Goal: Transaction & Acquisition: Purchase product/service

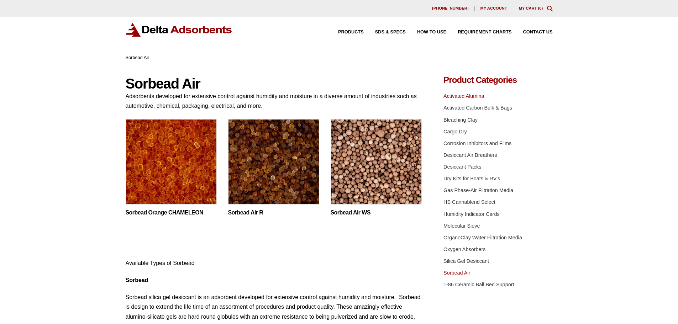
click at [464, 96] on link "Activated Alumina" at bounding box center [463, 96] width 41 height 6
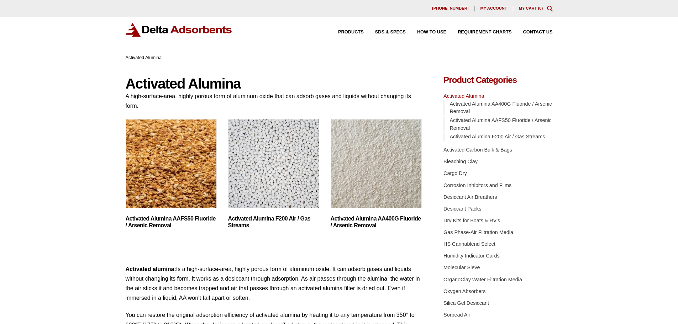
click at [280, 175] on img "Visit product category Activated Alumina F200 Air / Gas Streams" at bounding box center [273, 163] width 91 height 89
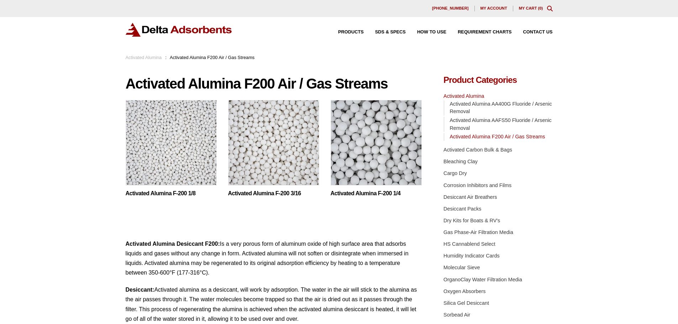
click at [170, 158] on img at bounding box center [171, 144] width 91 height 89
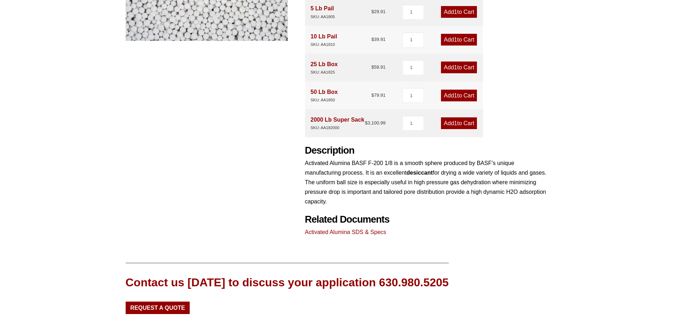
scroll to position [213, 0]
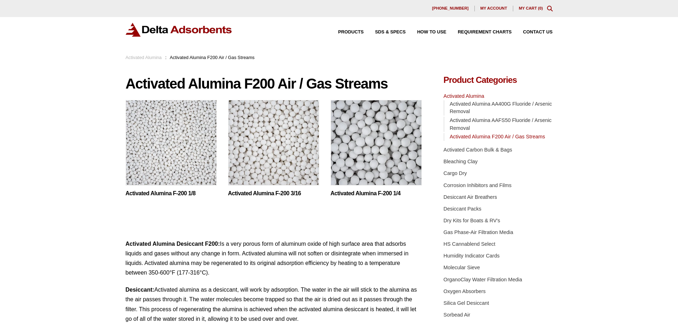
click at [502, 12] on div "630-980-5205 My account My Cart ( 0 )" at bounding box center [339, 8] width 678 height 17
click at [502, 5] on div "630-980-5205 My account My Cart ( 0 )" at bounding box center [339, 8] width 678 height 17
click at [501, 6] on span "My account" at bounding box center [493, 8] width 27 height 4
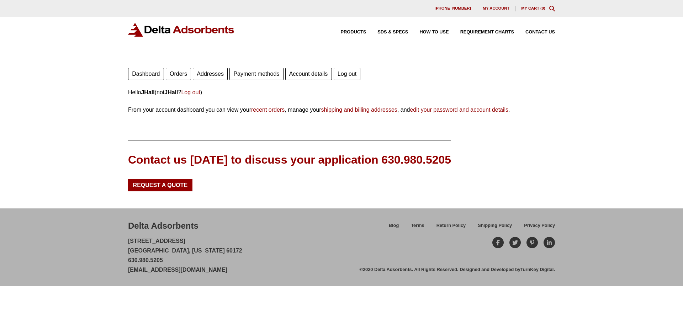
click at [179, 74] on link "Orders" at bounding box center [178, 74] width 25 height 12
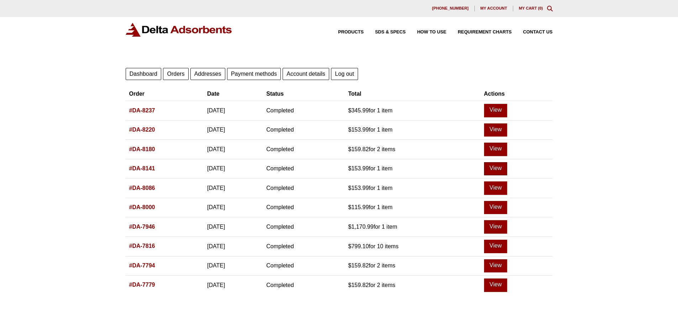
click at [507, 167] on link "View" at bounding box center [495, 169] width 23 height 14
click at [504, 146] on link "View" at bounding box center [495, 150] width 23 height 14
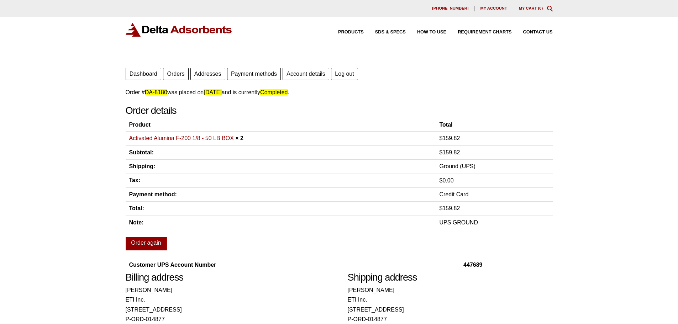
click at [224, 139] on link "Activated Alumina F-200 1/8 - 50 LB BOX" at bounding box center [181, 138] width 105 height 6
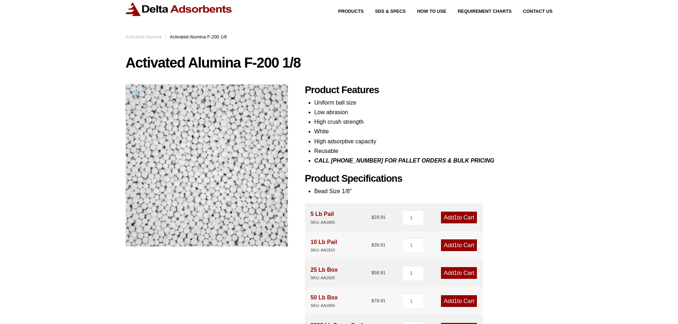
scroll to position [71, 0]
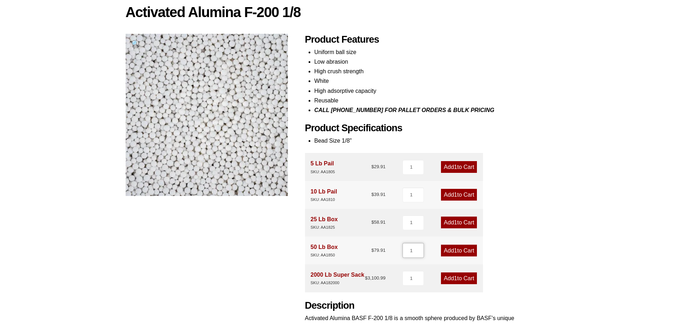
drag, startPoint x: 409, startPoint y: 250, endPoint x: 414, endPoint y: 250, distance: 5.3
click at [414, 250] on input "1" at bounding box center [412, 250] width 21 height 15
type input "4"
click at [458, 252] on link "Add 4 to Cart" at bounding box center [459, 251] width 36 height 12
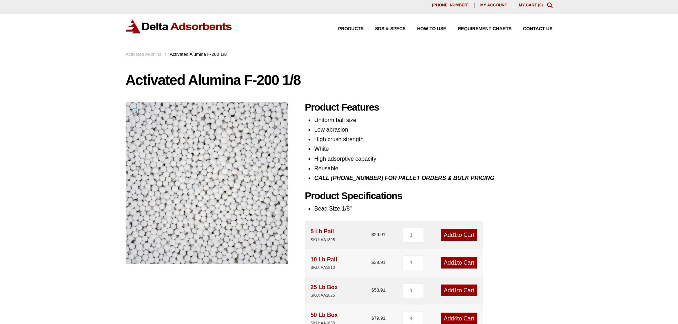
scroll to position [0, 0]
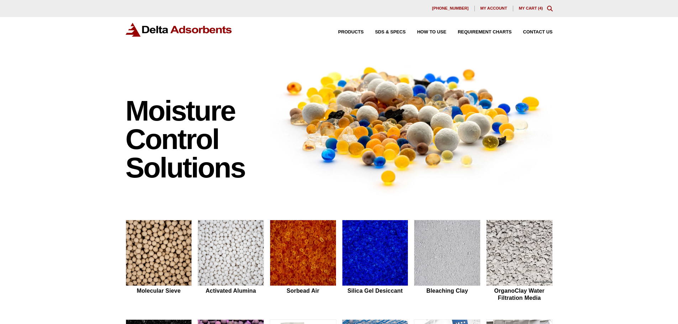
click at [530, 11] on div "[PHONE_NUMBER] My account My Cart ( 4 )" at bounding box center [339, 8] width 678 height 17
click at [532, 6] on link "My Cart ( 4 )" at bounding box center [531, 8] width 24 height 4
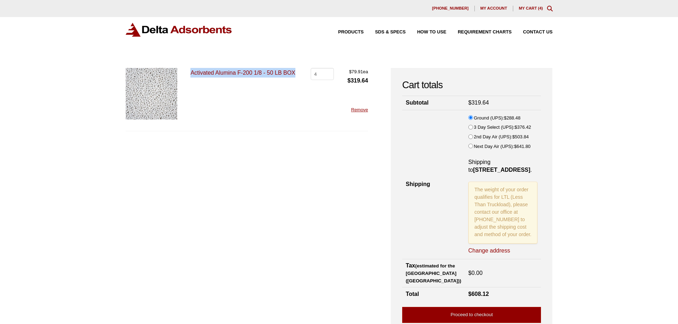
drag, startPoint x: 189, startPoint y: 74, endPoint x: 297, endPoint y: 73, distance: 108.2
click at [297, 73] on div "Activated Alumina F-200 1/8 - 50 LB BOX Activated Alumina F-200 1/8 - 50 LB BOX…" at bounding box center [247, 99] width 243 height 63
copy link "Activated Alumina F-200 1/8 - 50 LB BOX"
click at [238, 79] on div "Activated Alumina F-200 1/8 - 50 LB BOX Activated Alumina F-200 1/8 - 50 LB BOX…" at bounding box center [247, 99] width 243 height 63
click at [237, 72] on link "Activated Alumina F-200 1/8 - 50 LB BOX" at bounding box center [242, 73] width 105 height 6
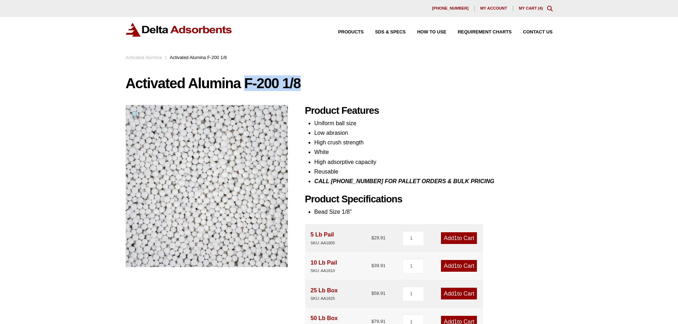
drag, startPoint x: 301, startPoint y: 88, endPoint x: 246, endPoint y: 87, distance: 54.8
click at [246, 87] on h1 "Activated Alumina F-200 1/8" at bounding box center [339, 83] width 427 height 15
copy h1 "F-200 1/8"
click at [535, 12] on div "[PHONE_NUMBER] My account My Cart ( 4 )" at bounding box center [339, 8] width 678 height 17
click at [535, 9] on link "My Cart ( 4 )" at bounding box center [531, 8] width 24 height 4
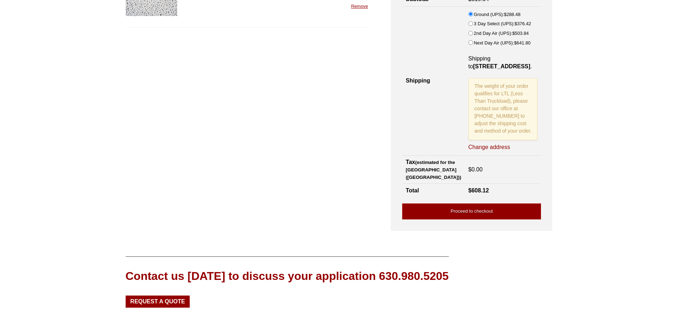
scroll to position [142, 0]
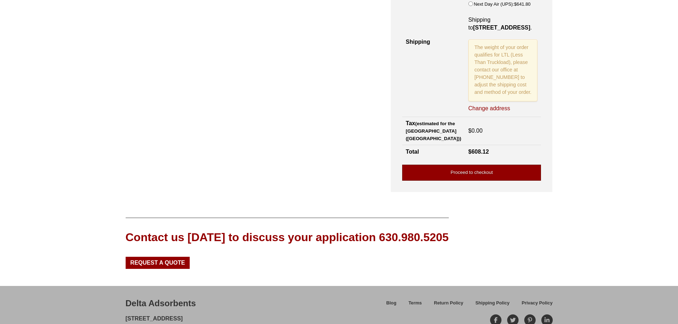
click at [465, 172] on link "Proceed to checkout" at bounding box center [471, 173] width 139 height 16
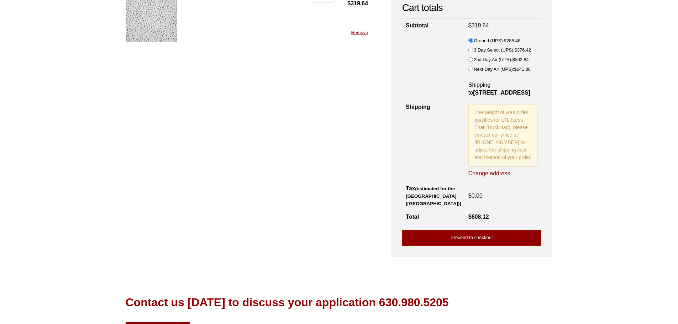
scroll to position [0, 0]
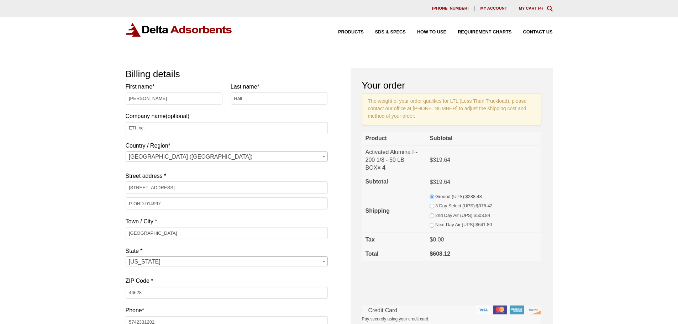
select select "IN"
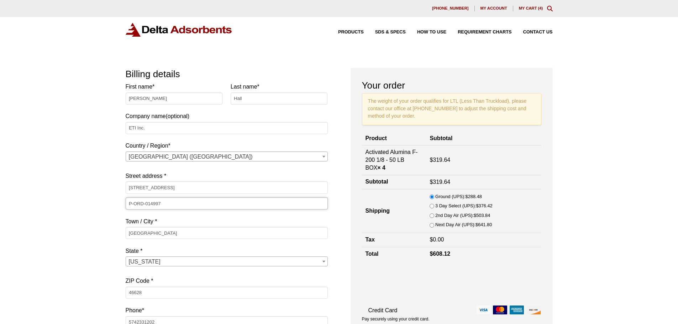
drag, startPoint x: 172, startPoint y: 204, endPoint x: 96, endPoint y: 200, distance: 75.8
paste input "502"
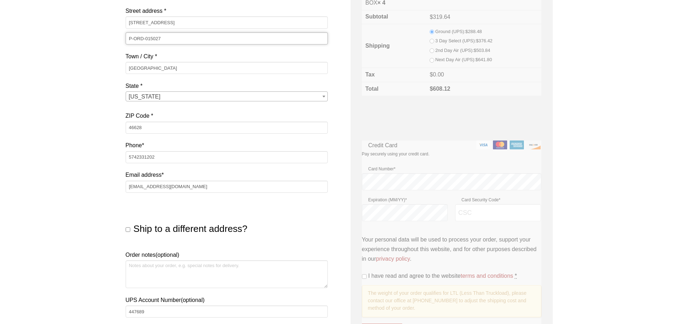
scroll to position [178, 0]
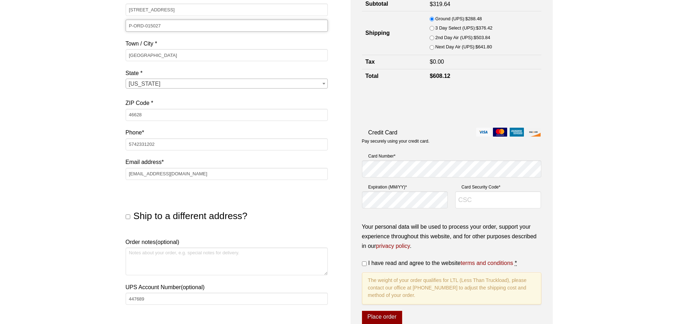
type input "P-ORD-015027"
click at [154, 255] on textarea "Order notes (optional)" at bounding box center [227, 262] width 202 height 28
type textarea "UPS Ground #447689"
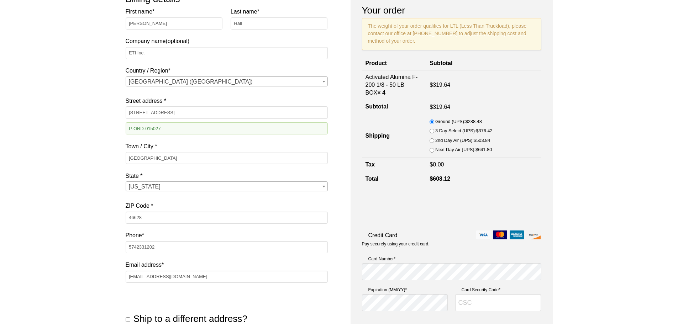
scroll to position [71, 0]
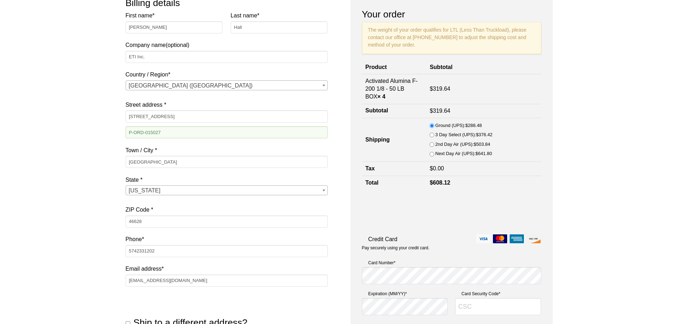
click at [502, 181] on td "$ 608.12" at bounding box center [483, 183] width 115 height 14
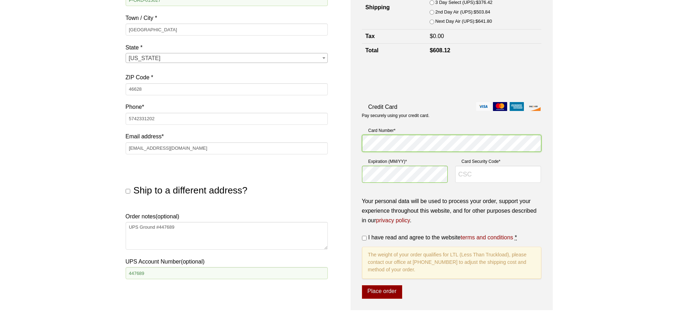
scroll to position [213, 0]
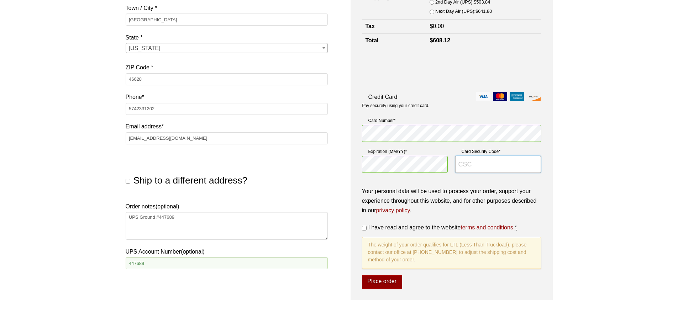
click at [471, 170] on input "Card Security Code *" at bounding box center [498, 164] width 86 height 17
type input "5429"
click at [364, 229] on input "I have read and agree to the website terms and conditions *" at bounding box center [364, 228] width 5 height 5
checkbox input "true"
click at [390, 284] on button "Place order" at bounding box center [382, 282] width 40 height 14
